Goal: Navigation & Orientation: Find specific page/section

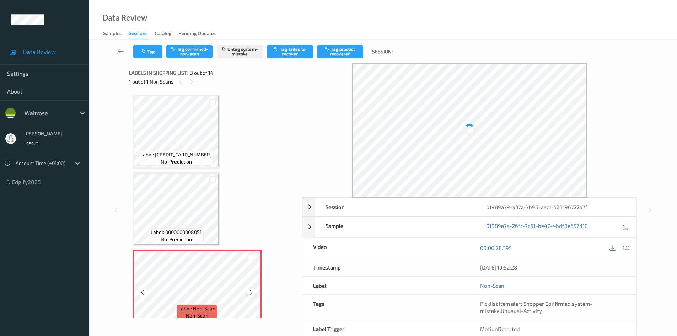
click at [248, 292] on icon at bounding box center [251, 292] width 6 height 6
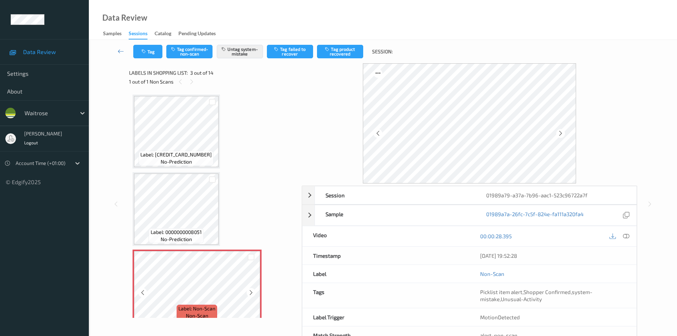
click at [248, 292] on icon at bounding box center [251, 292] width 6 height 6
click at [251, 295] on icon at bounding box center [251, 292] width 6 height 6
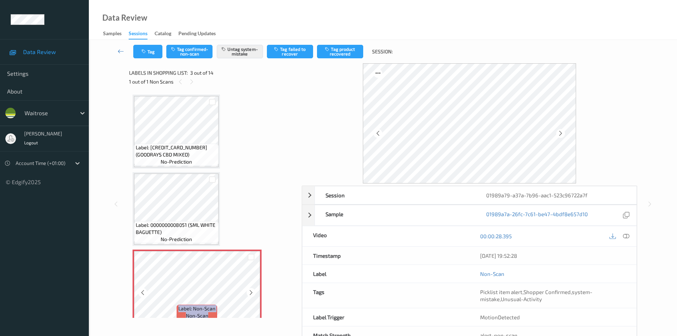
click at [251, 295] on icon at bounding box center [251, 292] width 6 height 6
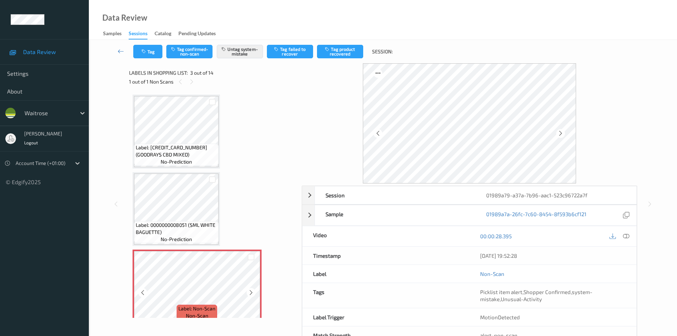
click at [251, 295] on icon at bounding box center [251, 292] width 6 height 6
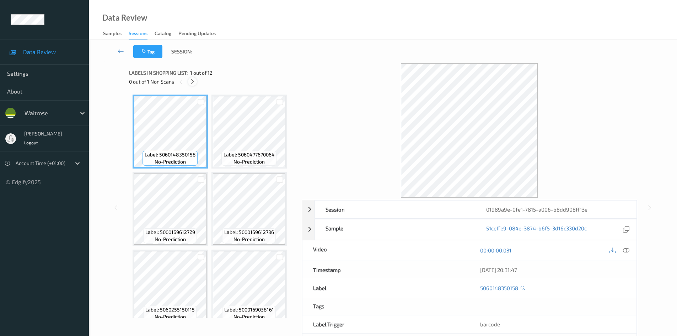
click at [192, 82] on icon at bounding box center [192, 82] width 6 height 6
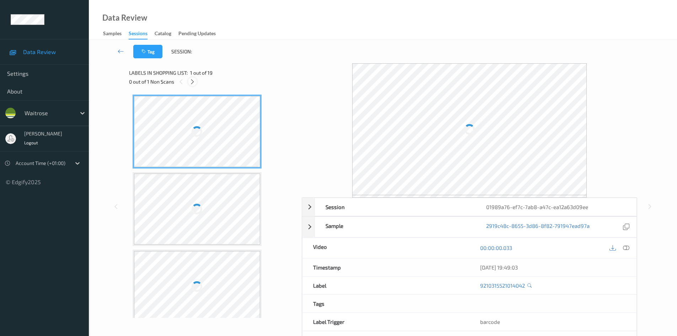
click at [193, 82] on icon at bounding box center [192, 82] width 6 height 6
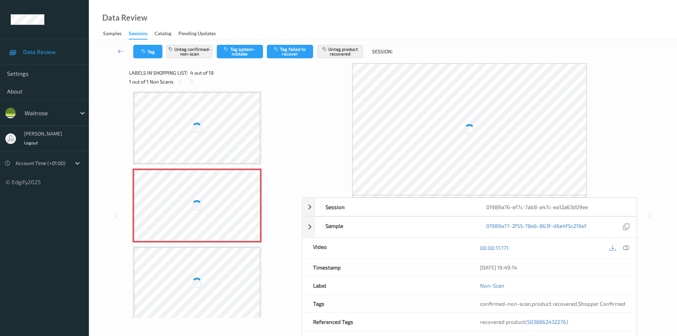
click at [625, 248] on icon at bounding box center [626, 248] width 6 height 6
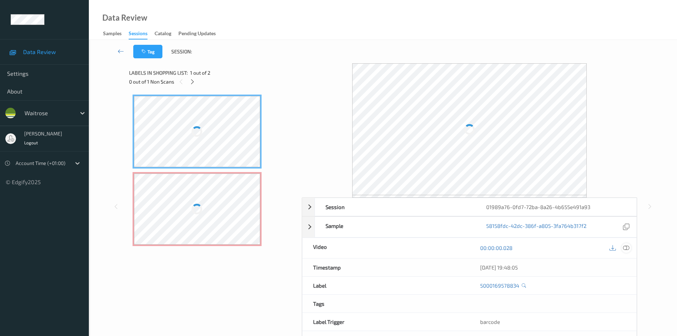
click at [626, 248] on icon at bounding box center [626, 248] width 6 height 6
click at [623, 247] on div at bounding box center [627, 248] width 10 height 10
click at [624, 248] on icon at bounding box center [626, 248] width 6 height 6
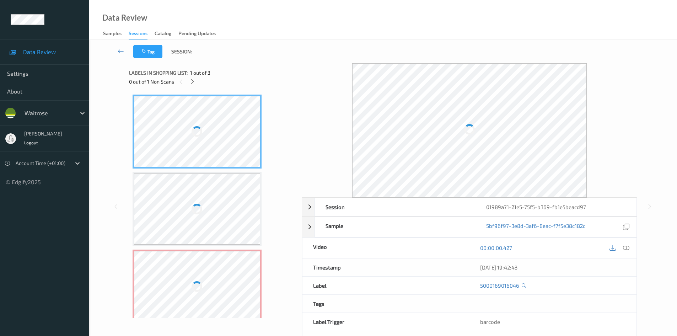
click at [629, 248] on icon at bounding box center [626, 248] width 6 height 6
